Goal: Information Seeking & Learning: Learn about a topic

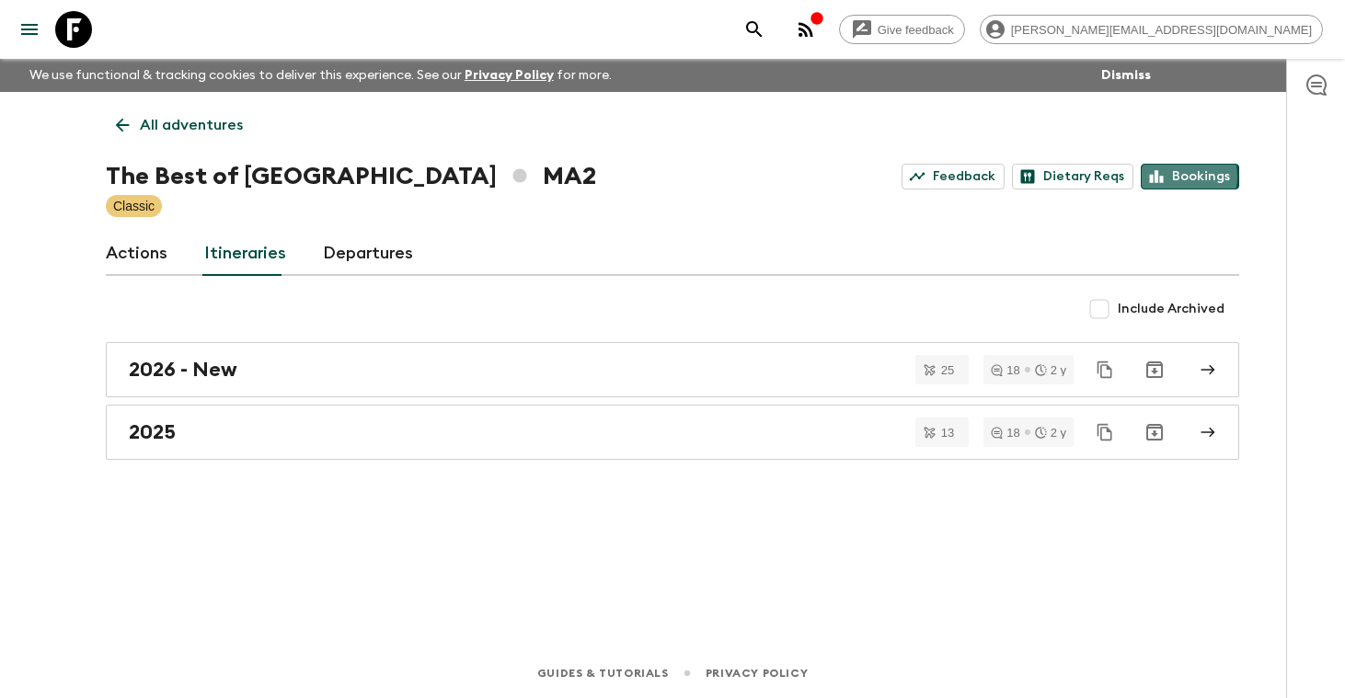
click at [1179, 177] on link "Bookings" at bounding box center [1190, 177] width 98 height 26
click at [186, 124] on p "All adventures" at bounding box center [191, 125] width 103 height 22
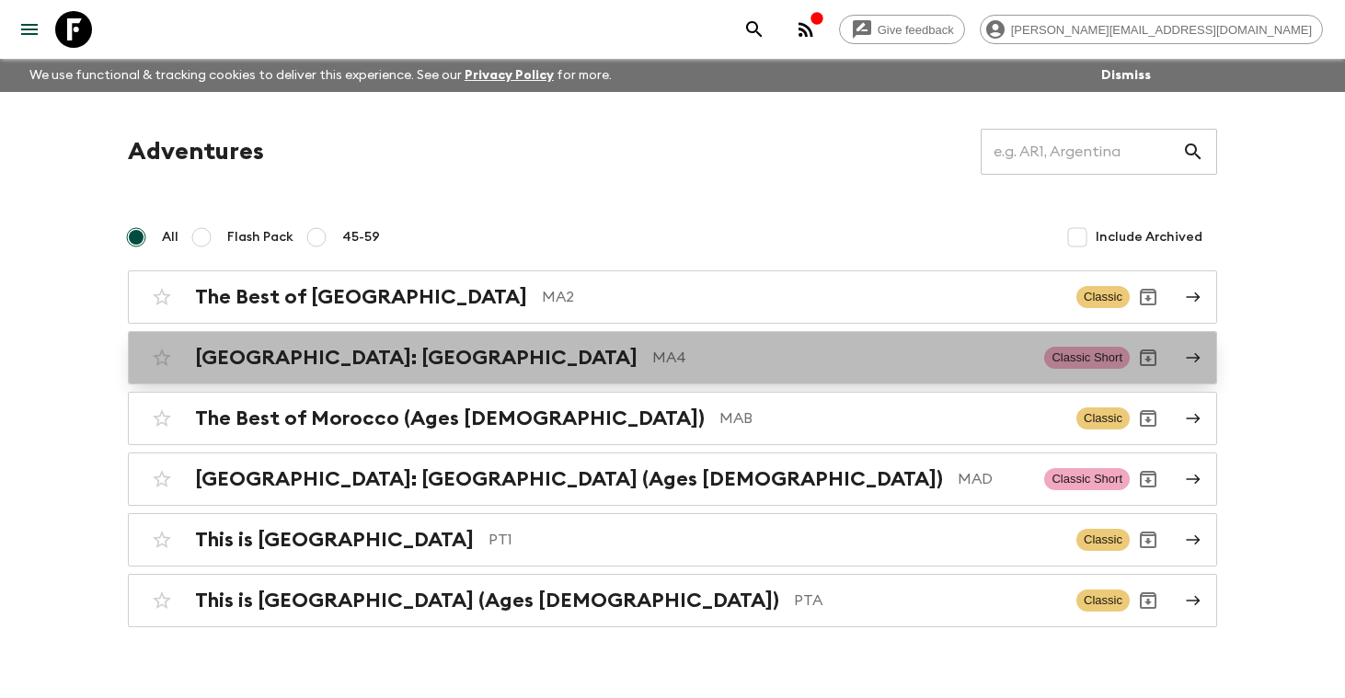
click at [304, 362] on h2 "[GEOGRAPHIC_DATA]: [GEOGRAPHIC_DATA]" at bounding box center [416, 358] width 443 height 24
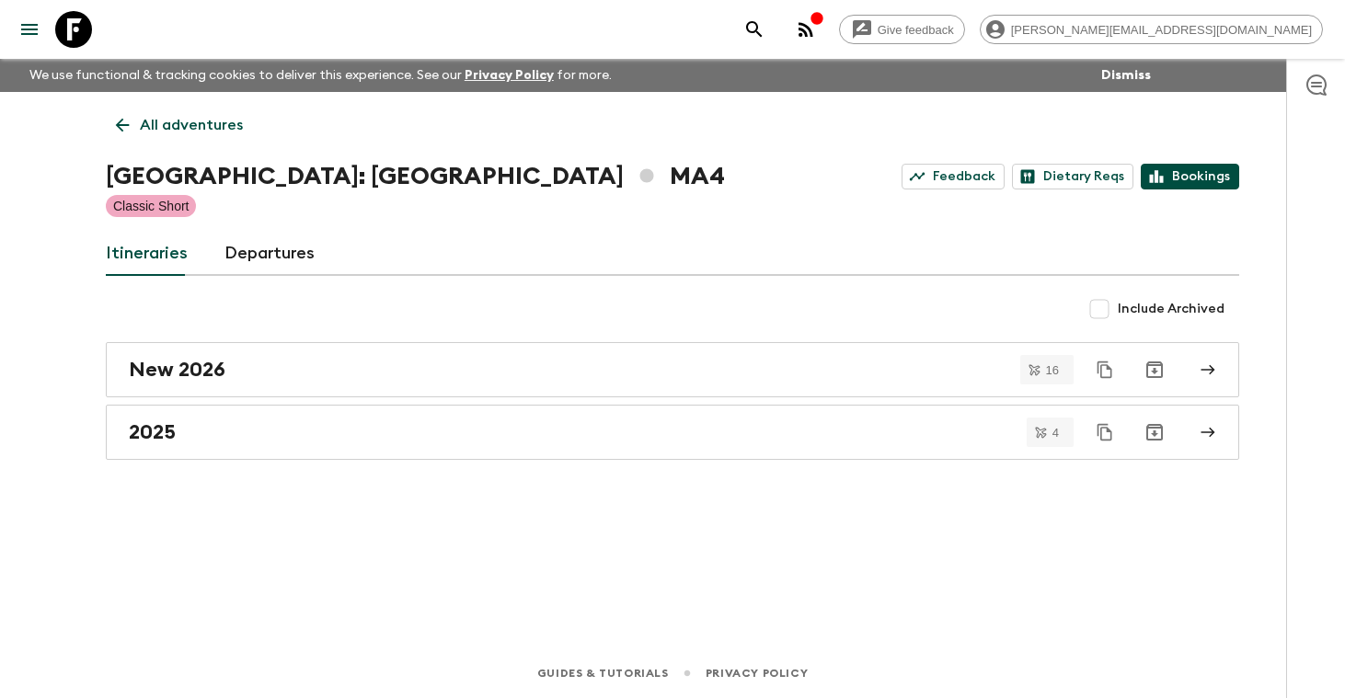
click at [1218, 180] on link "Bookings" at bounding box center [1190, 177] width 98 height 26
click at [188, 126] on p "All adventures" at bounding box center [191, 125] width 103 height 22
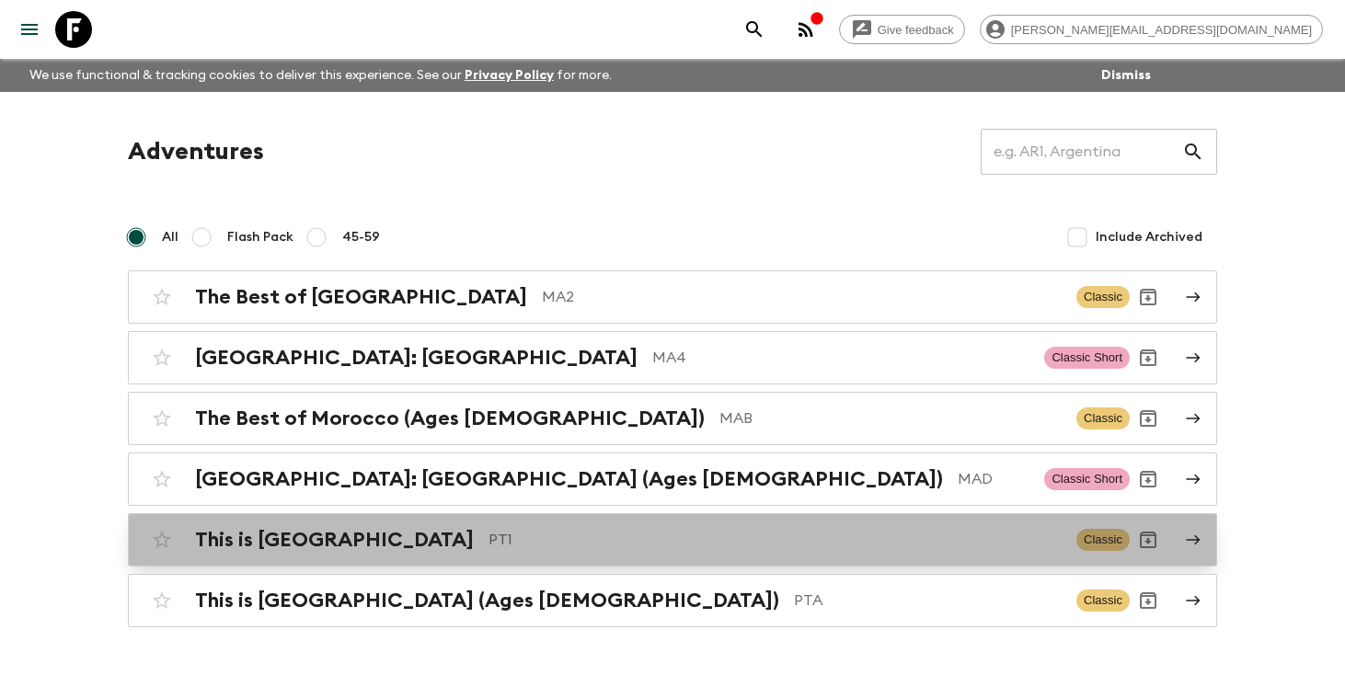
click at [236, 530] on h2 "This is [GEOGRAPHIC_DATA]" at bounding box center [334, 540] width 279 height 24
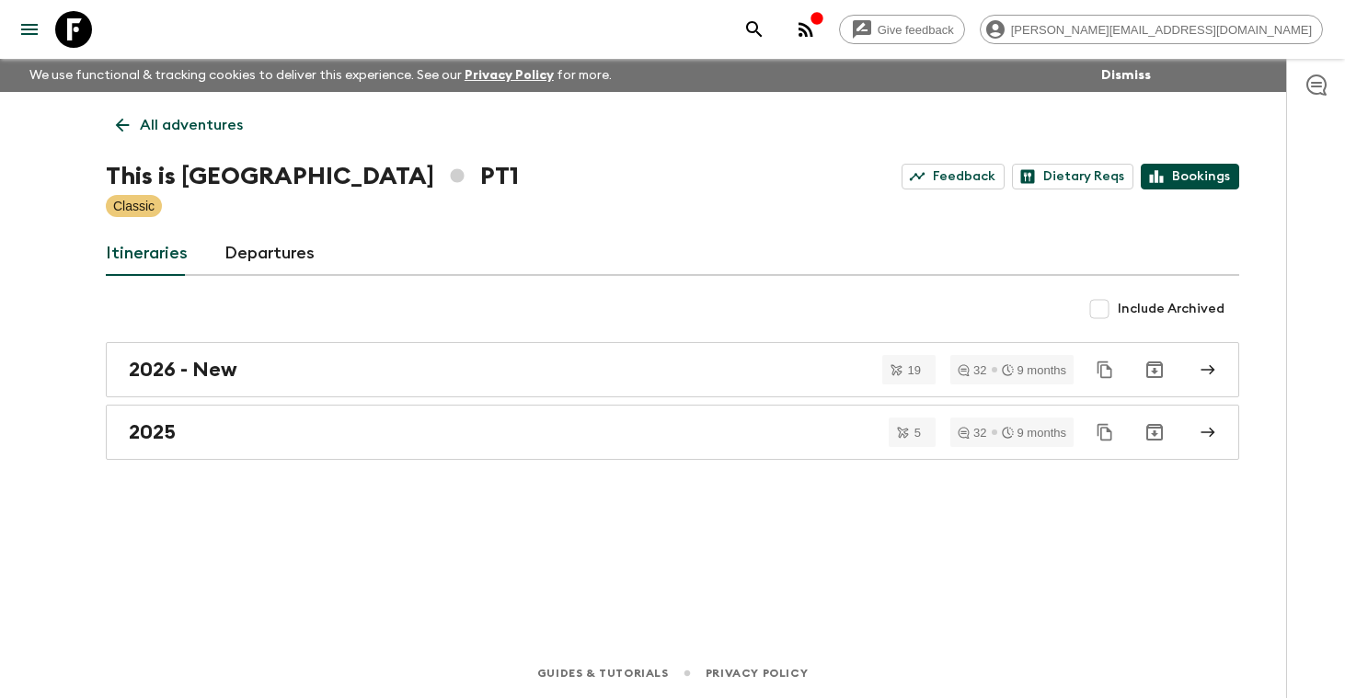
click at [1190, 171] on link "Bookings" at bounding box center [1190, 177] width 98 height 26
